Goal: Task Accomplishment & Management: Use online tool/utility

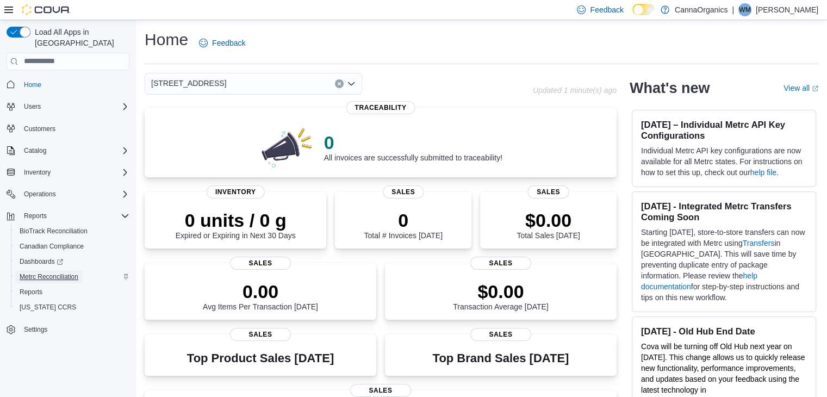
click at [65, 272] on span "Metrc Reconciliation" at bounding box center [49, 276] width 59 height 9
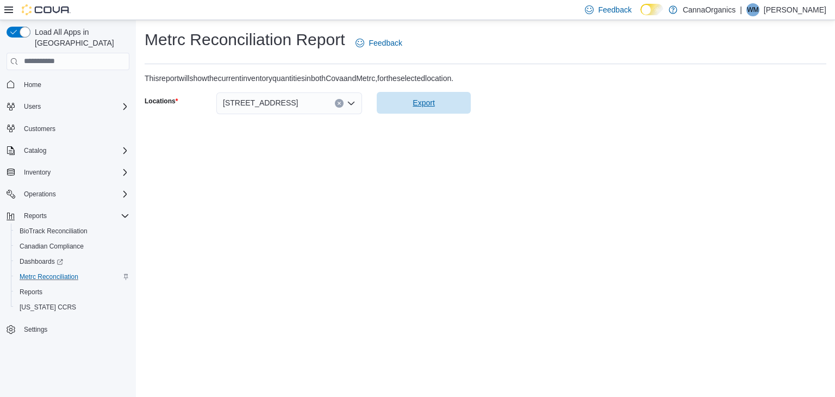
click at [421, 110] on span "Export" at bounding box center [423, 103] width 81 height 22
click at [36, 287] on span "Reports" at bounding box center [31, 291] width 23 height 9
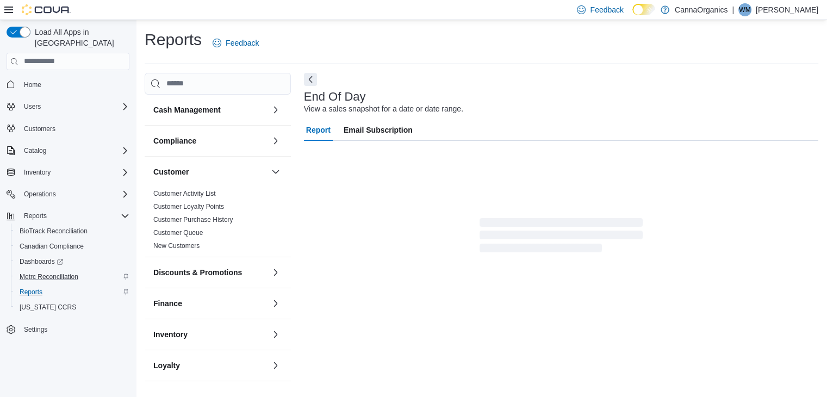
scroll to position [4, 0]
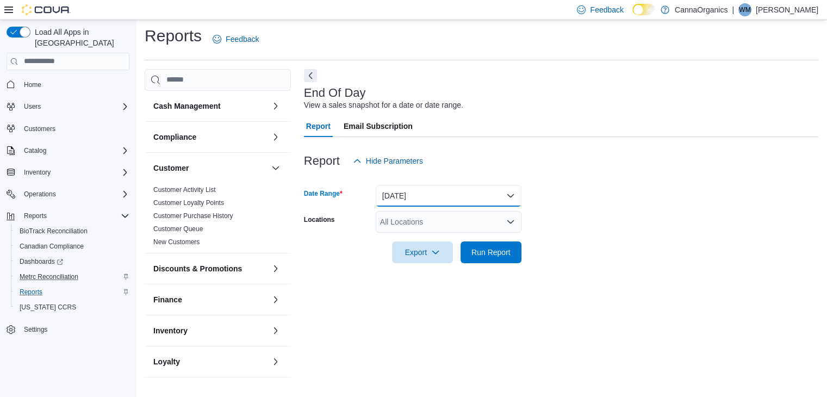
click at [450, 191] on button "[DATE]" at bounding box center [448, 196] width 146 height 22
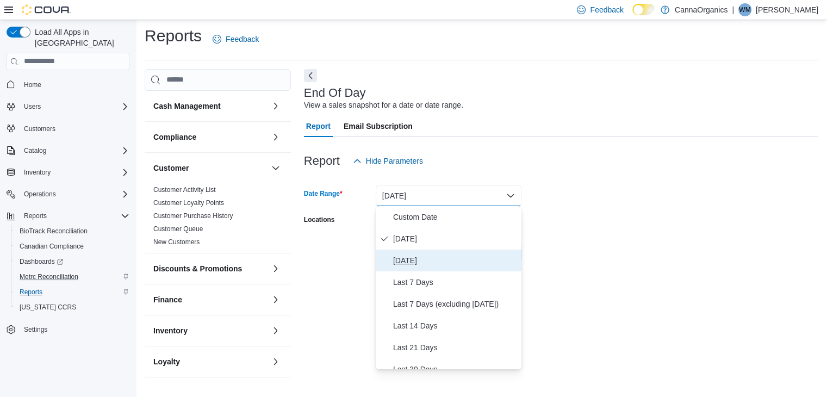
click at [445, 261] on span "[DATE]" at bounding box center [455, 260] width 124 height 13
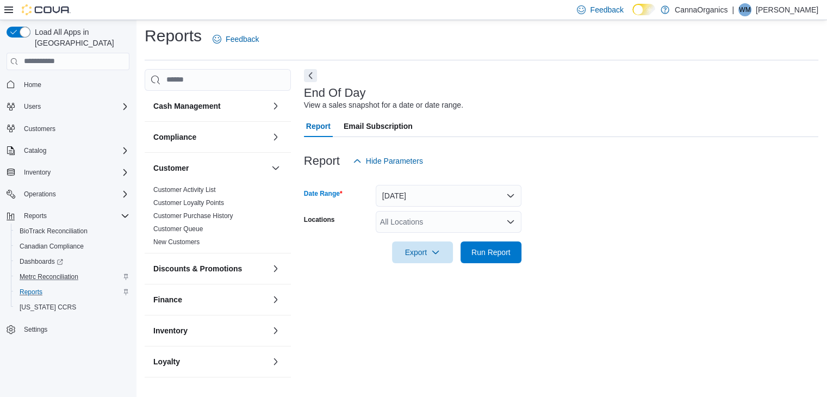
click at [473, 218] on div "All Locations" at bounding box center [448, 222] width 146 height 22
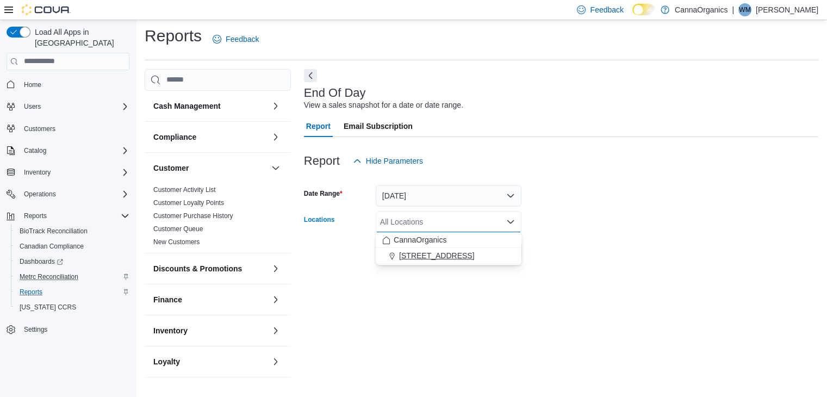
click at [483, 257] on div "[STREET_ADDRESS]" at bounding box center [448, 255] width 133 height 11
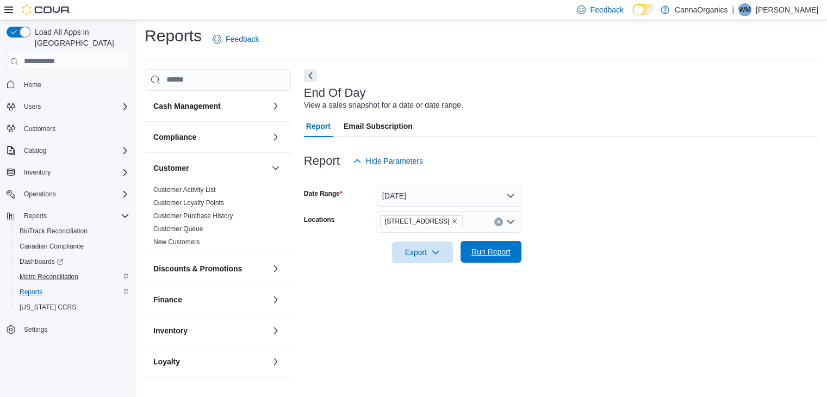
click at [486, 257] on span "Run Report" at bounding box center [491, 252] width 48 height 22
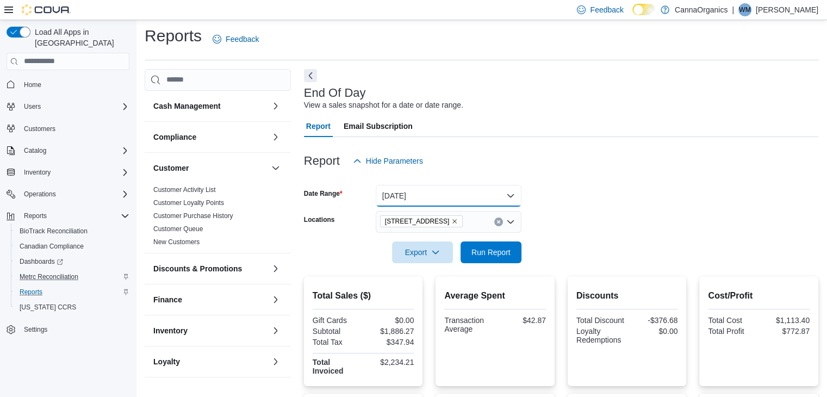
click at [515, 187] on button "[DATE]" at bounding box center [448, 196] width 146 height 22
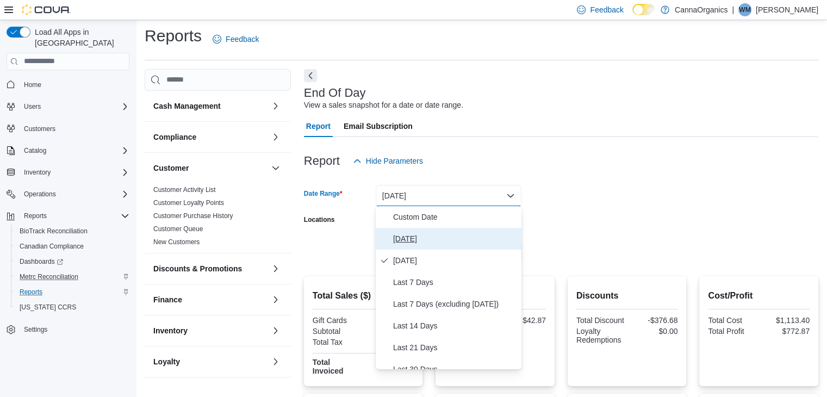
click at [486, 239] on span "[DATE]" at bounding box center [455, 238] width 124 height 13
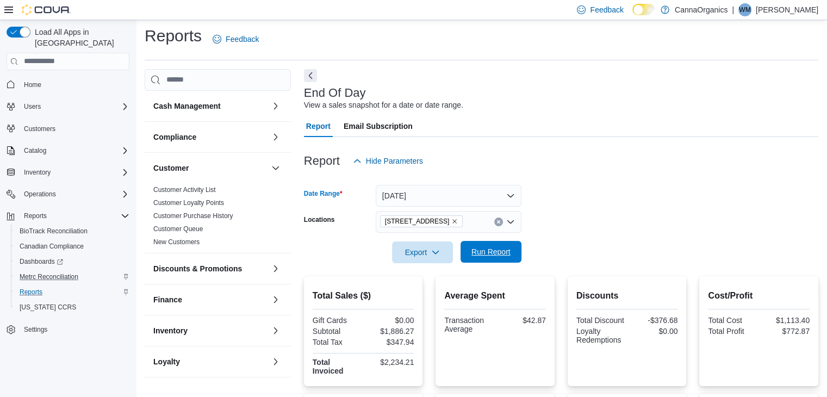
click at [486, 248] on span "Run Report" at bounding box center [490, 251] width 39 height 11
